Goal: Information Seeking & Learning: Understand process/instructions

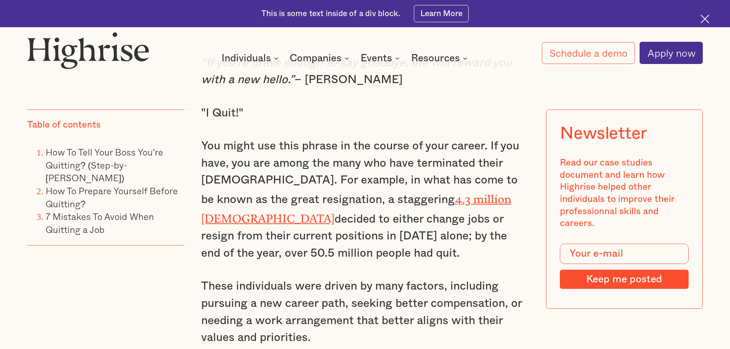
scroll to position [728, 0]
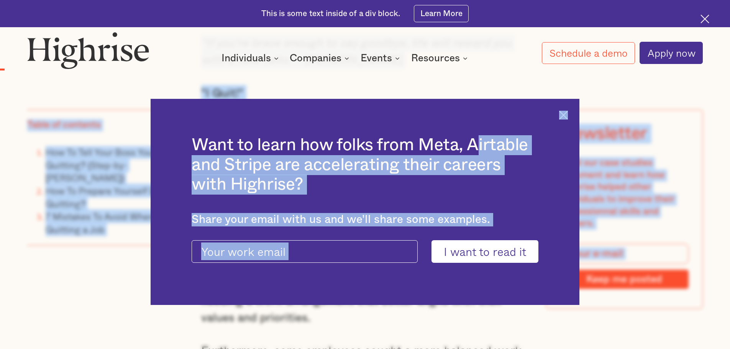
drag, startPoint x: 213, startPoint y: 132, endPoint x: 485, endPoint y: 144, distance: 272.3
click at [567, 112] on img at bounding box center [563, 115] width 9 height 9
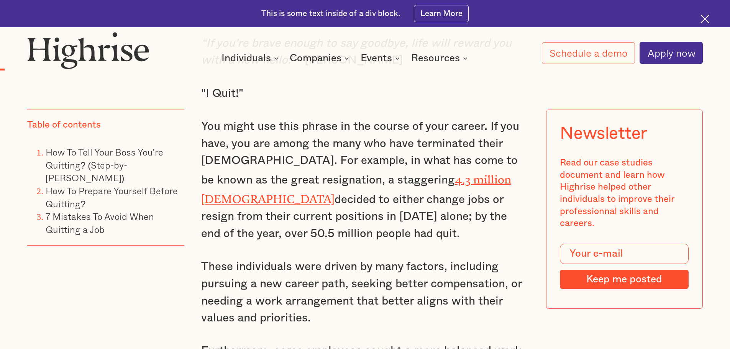
click at [330, 139] on p "You might use this phrase in the course of your career. If you have, you are am…" at bounding box center [365, 180] width 328 height 124
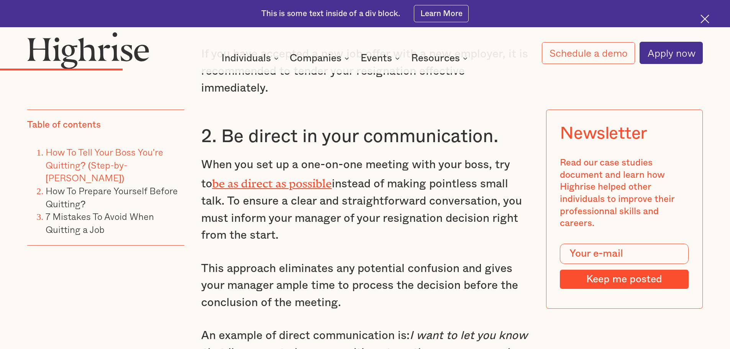
scroll to position [2031, 0]
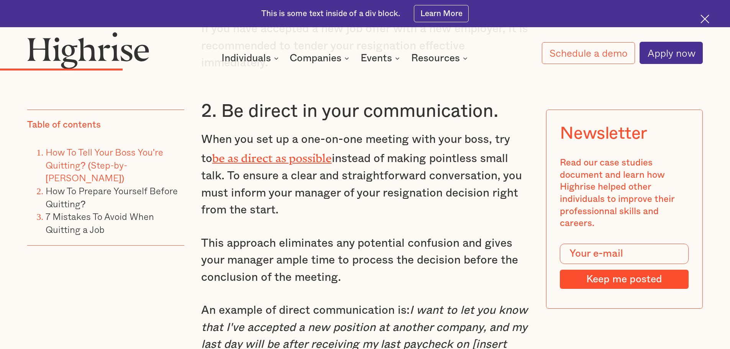
drag, startPoint x: 234, startPoint y: 148, endPoint x: 470, endPoint y: 219, distance: 246.4
click at [470, 219] on p "When you set up a one-on-one meeting with your boss, try to be as direct as pos…" at bounding box center [365, 175] width 328 height 88
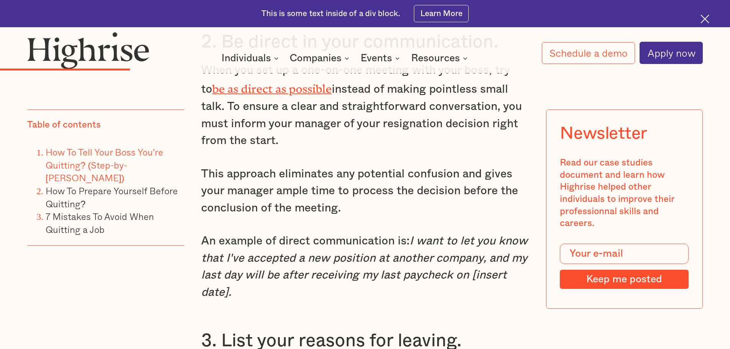
scroll to position [2107, 0]
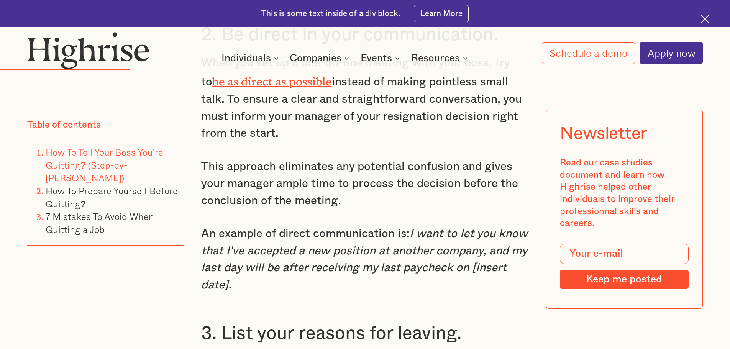
drag, startPoint x: 200, startPoint y: 170, endPoint x: 497, endPoint y: 284, distance: 317.9
click at [495, 284] on p "An example of direct communication is: I want to let you know that I've accepte…" at bounding box center [365, 259] width 328 height 69
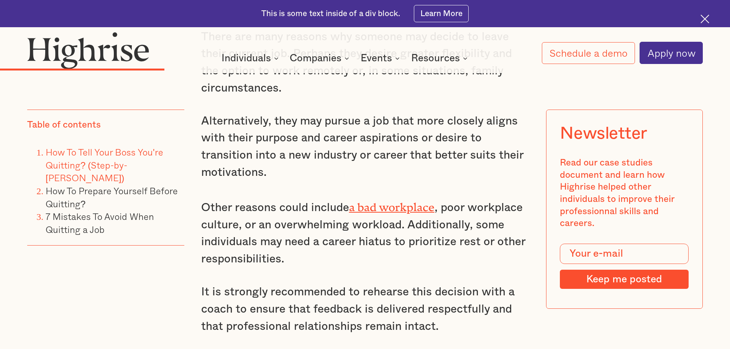
scroll to position [2490, 0]
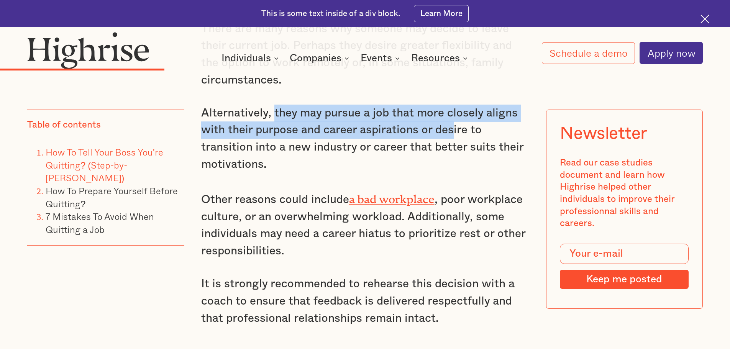
drag, startPoint x: 277, startPoint y: 118, endPoint x: 452, endPoint y: 139, distance: 176.3
click at [452, 139] on p "Alternatively, they may pursue a job that more closely aligns with their purpos…" at bounding box center [365, 139] width 328 height 69
